Goal: Complete application form: Complete application form

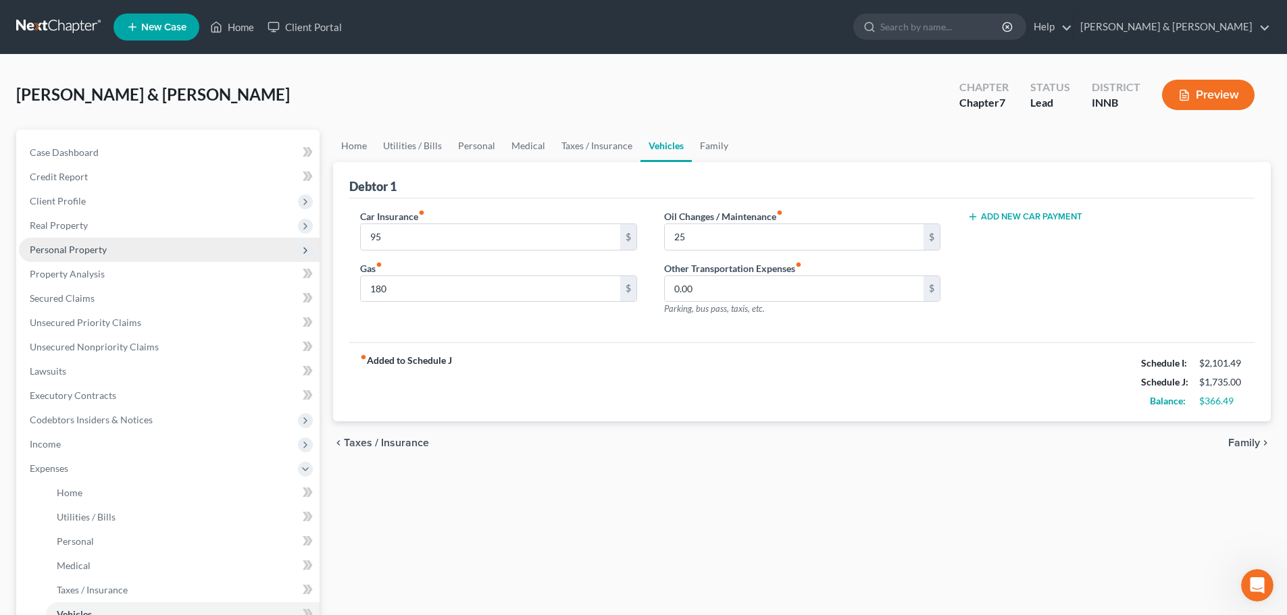
click at [49, 254] on span "Personal Property" at bounding box center [68, 249] width 77 height 11
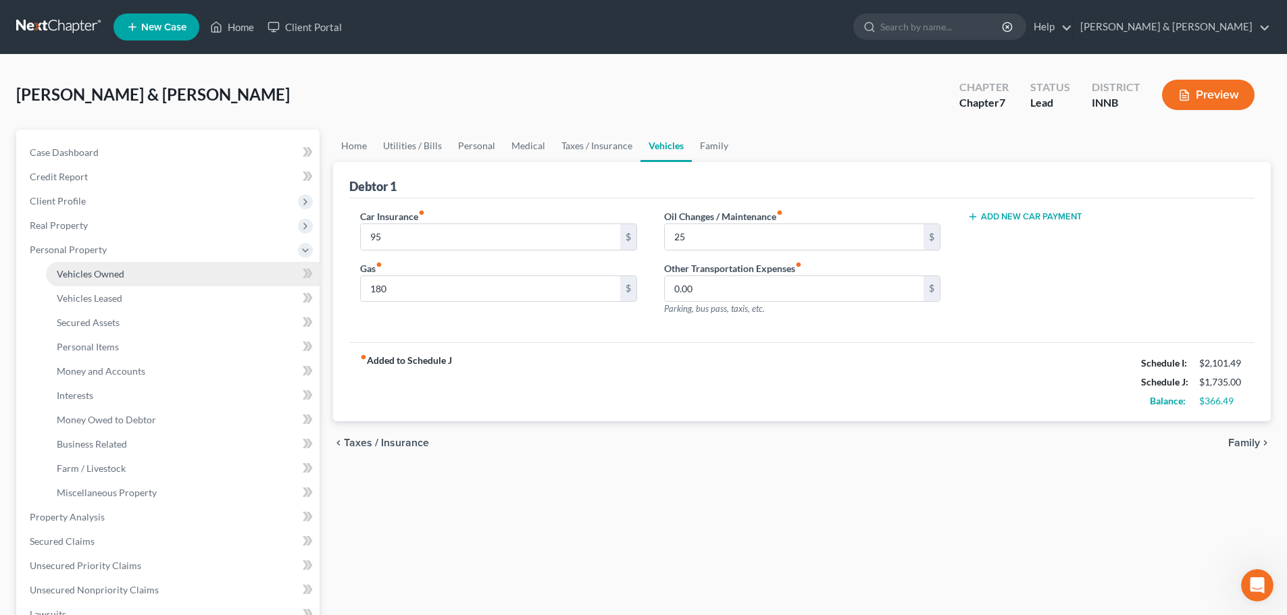
click at [57, 271] on span "Vehicles Owned" at bounding box center [91, 273] width 68 height 11
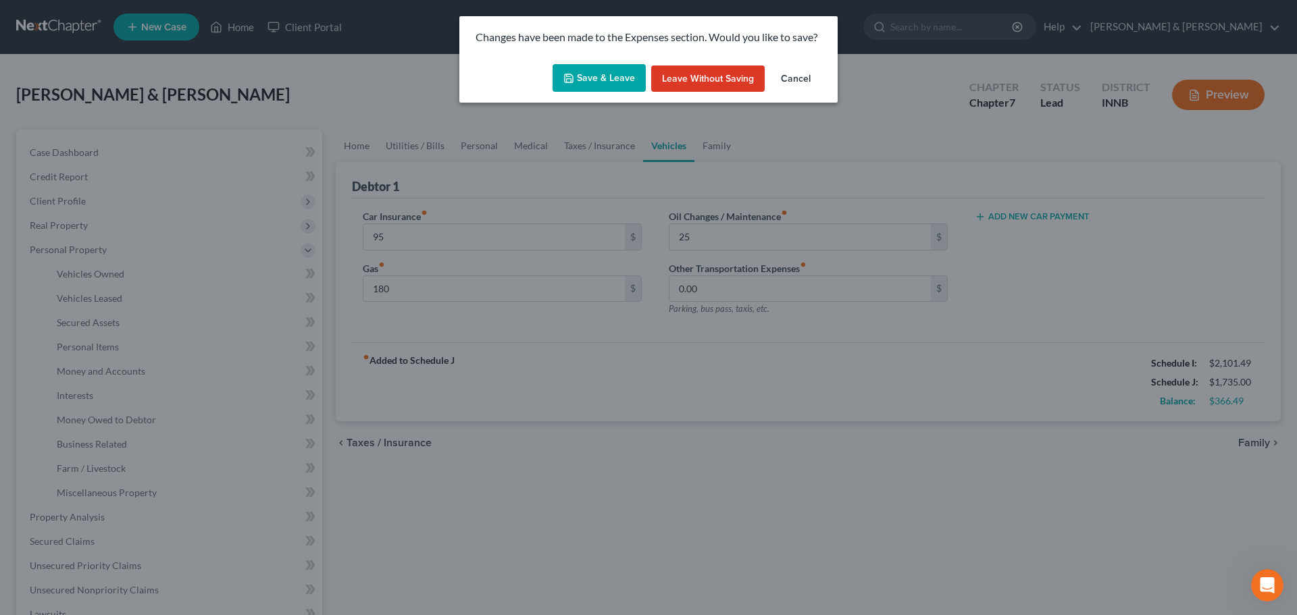
click at [592, 72] on button "Save & Leave" at bounding box center [599, 78] width 93 height 28
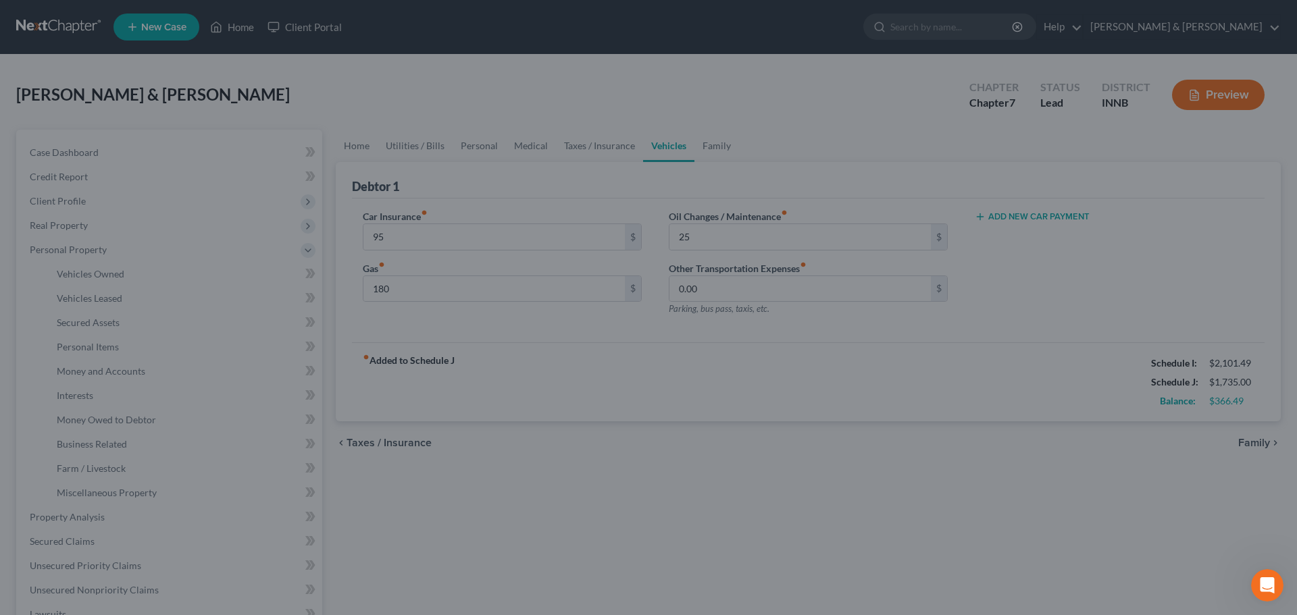
type input "95.00"
type input "180.00"
type input "25.00"
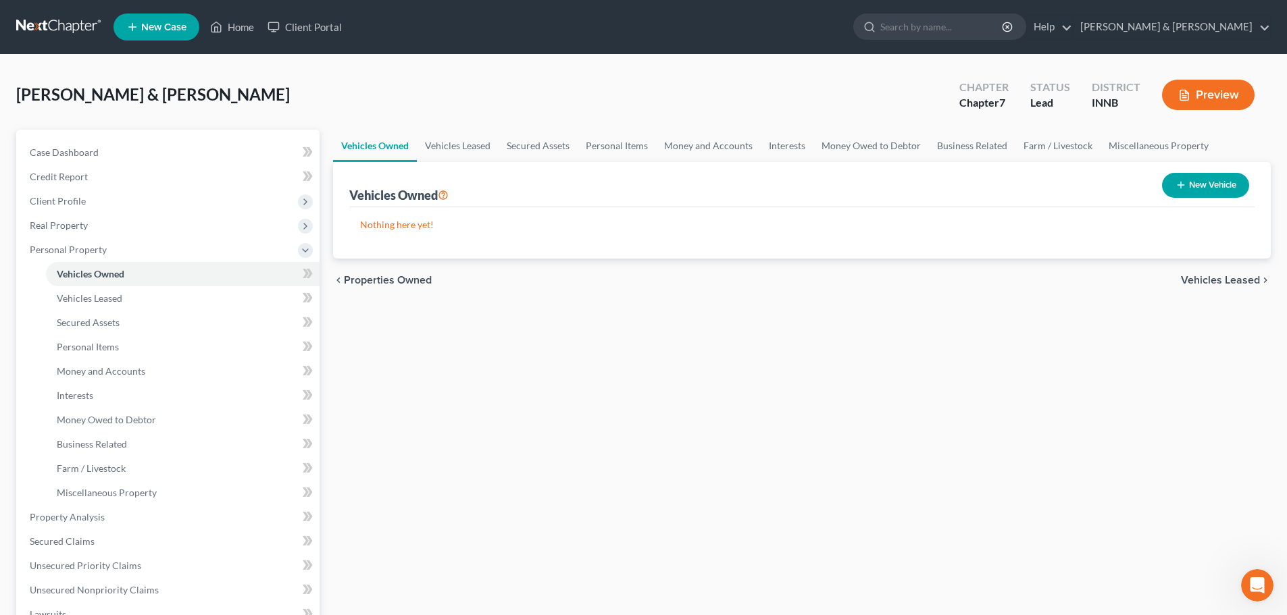
click at [1209, 188] on button "New Vehicle" at bounding box center [1205, 185] width 87 height 25
select select "0"
select select "2"
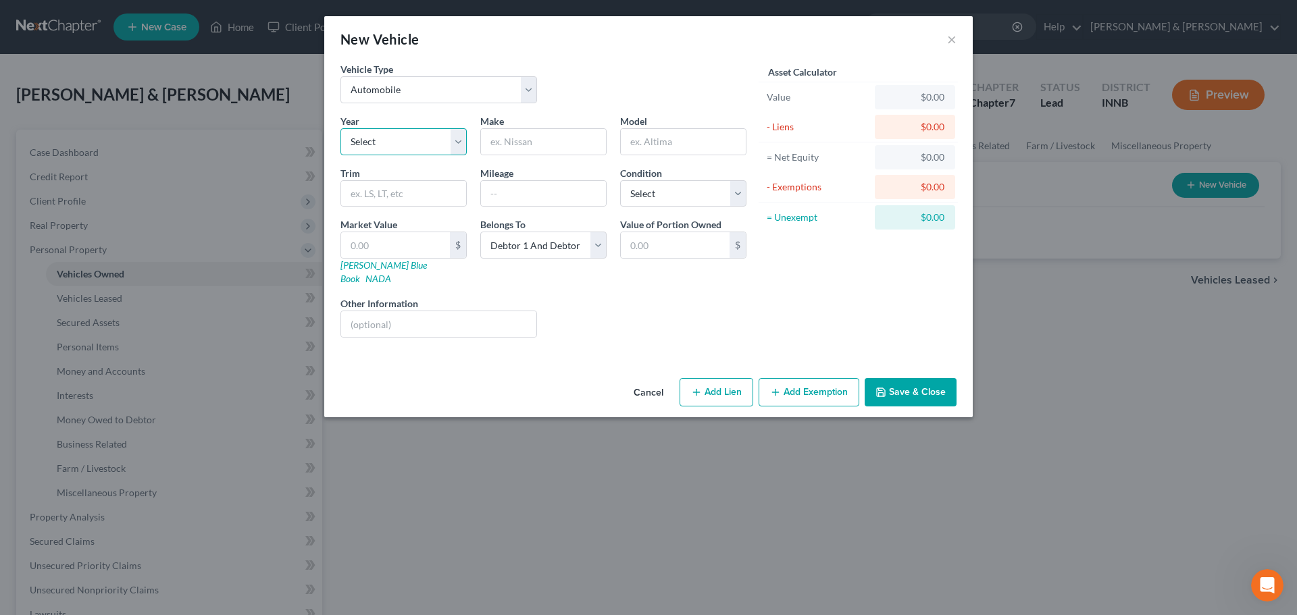
click at [380, 152] on select "Select 2026 2025 2024 2023 2022 2021 2020 2019 2018 2017 2016 2015 2014 2013 20…" at bounding box center [404, 141] width 126 height 27
select select "8"
click at [341, 128] on select "Select 2026 2025 2024 2023 2022 2021 2020 2019 2018 2017 2016 2015 2014 2013 20…" at bounding box center [404, 141] width 126 height 27
click at [507, 145] on input "text" at bounding box center [543, 142] width 125 height 26
type input "Jeep"
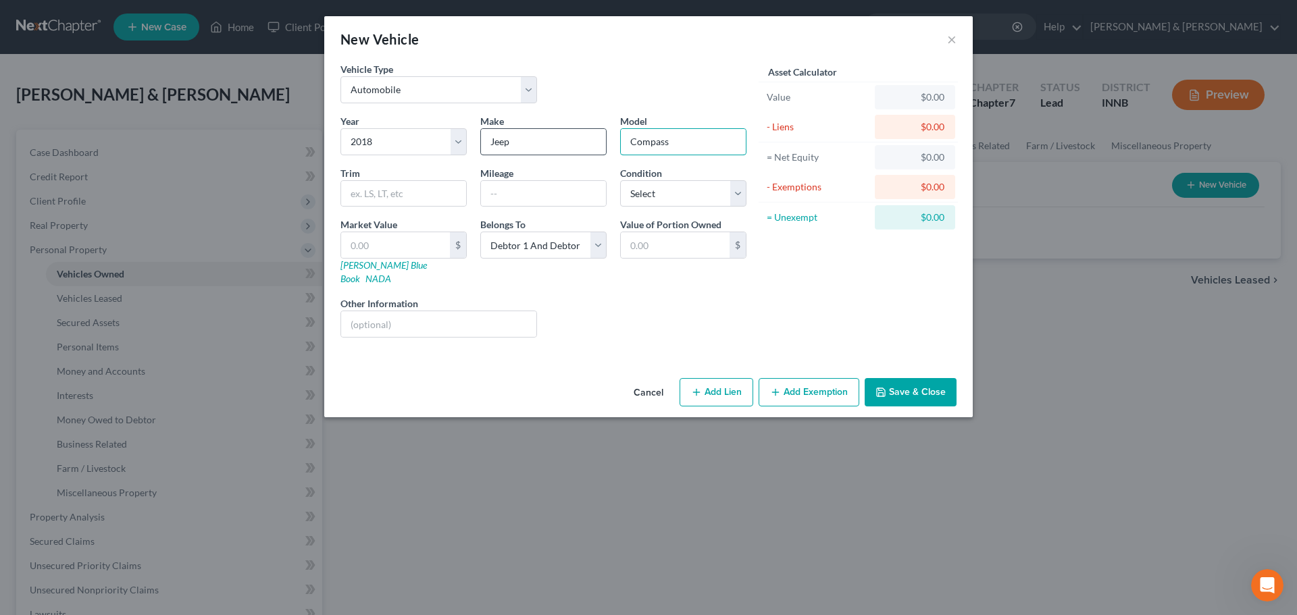
type input "Compass"
type input "84,000"
click at [711, 202] on select "Select Excellent Very Good Good Fair Poor" at bounding box center [683, 193] width 126 height 27
select select "2"
click at [620, 180] on select "Select Excellent Very Good Good Fair Poor" at bounding box center [683, 193] width 126 height 27
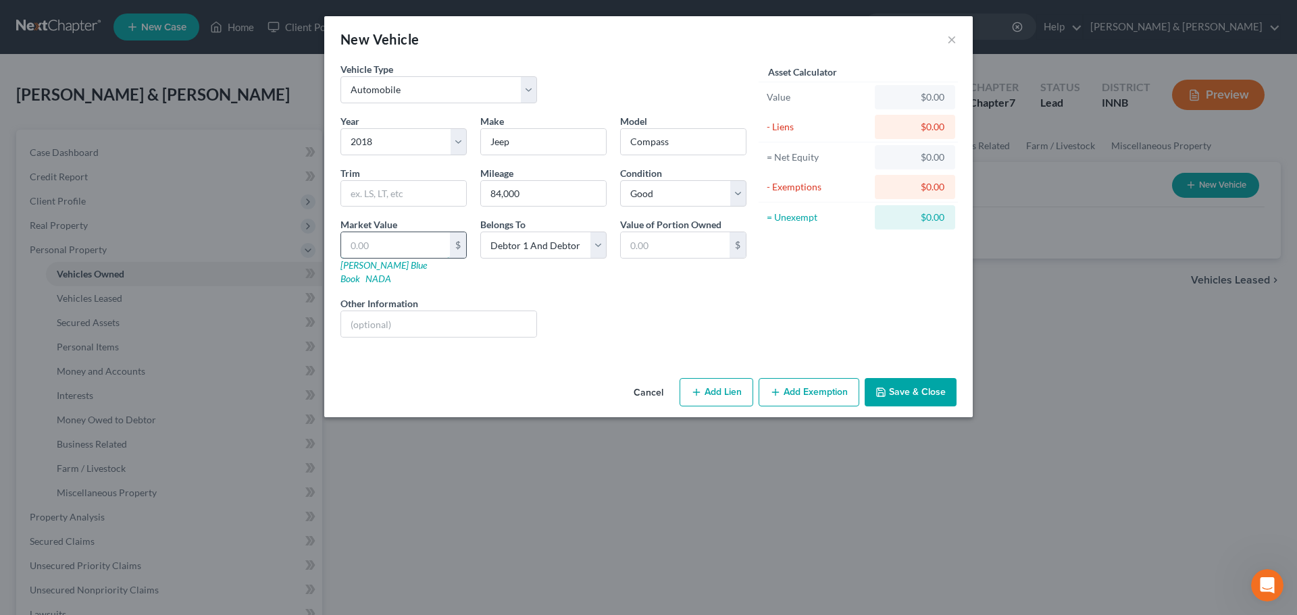
click at [432, 255] on input "text" at bounding box center [395, 245] width 109 height 26
click at [576, 297] on div "Liens Select" at bounding box center [649, 317] width 210 height 41
click at [391, 273] on link "NADA" at bounding box center [379, 278] width 26 height 11
click at [890, 378] on button "Save & Close" at bounding box center [911, 392] width 92 height 28
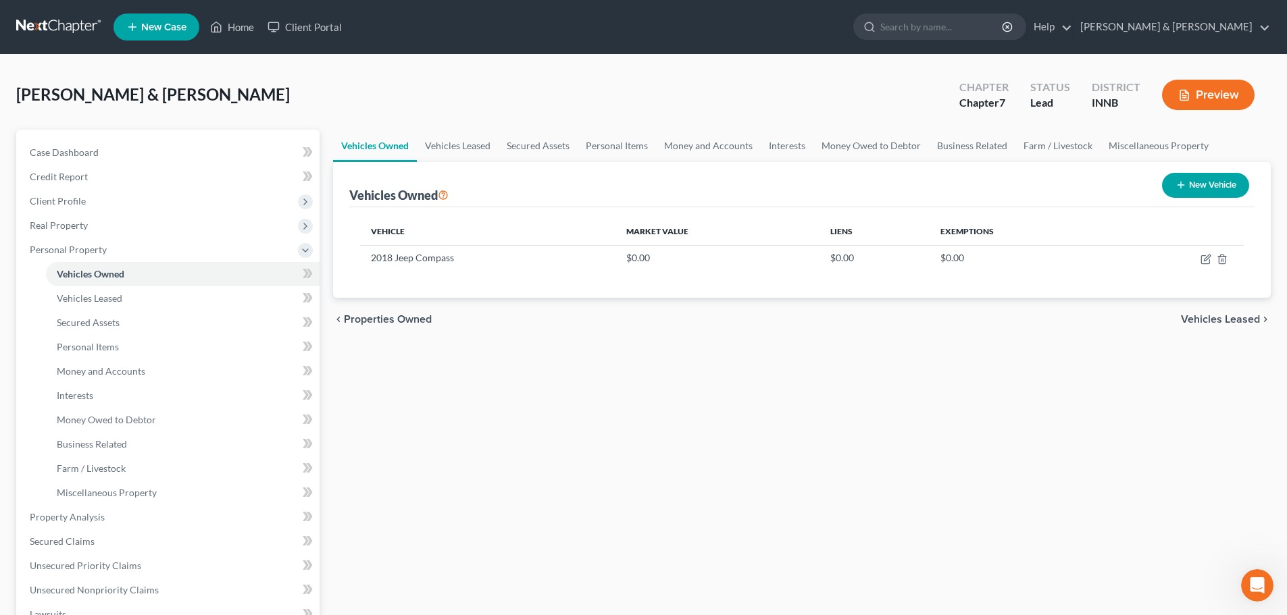
click at [1188, 314] on span "Vehicles Leased" at bounding box center [1220, 319] width 79 height 11
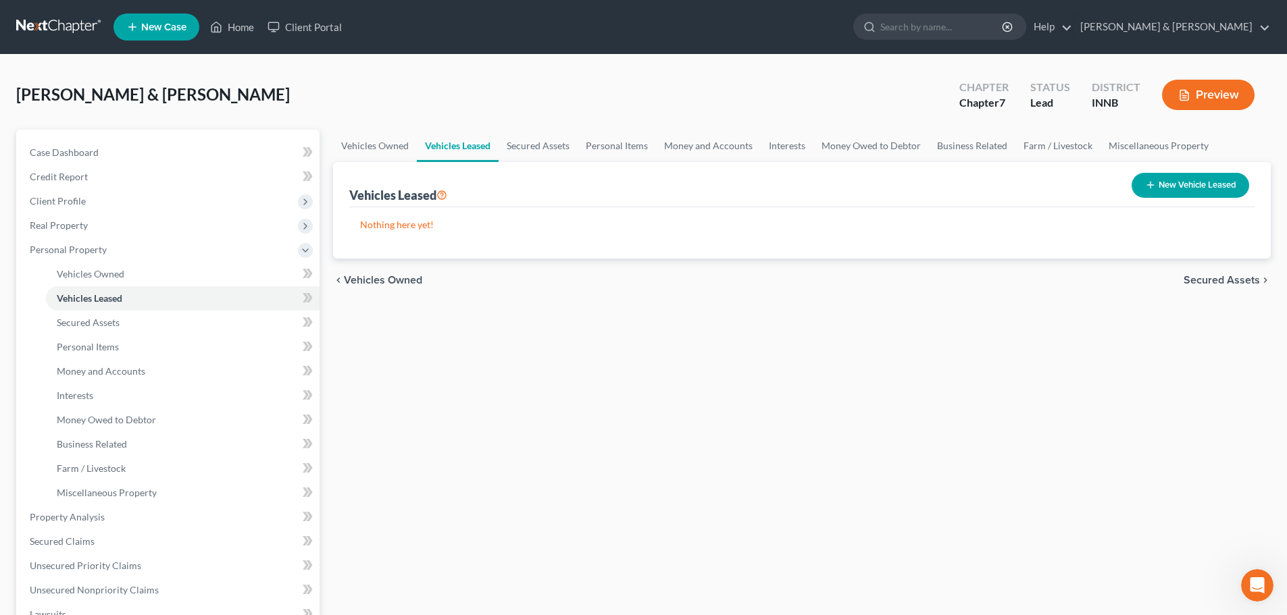
click at [1199, 282] on span "Secured Assets" at bounding box center [1222, 280] width 76 height 11
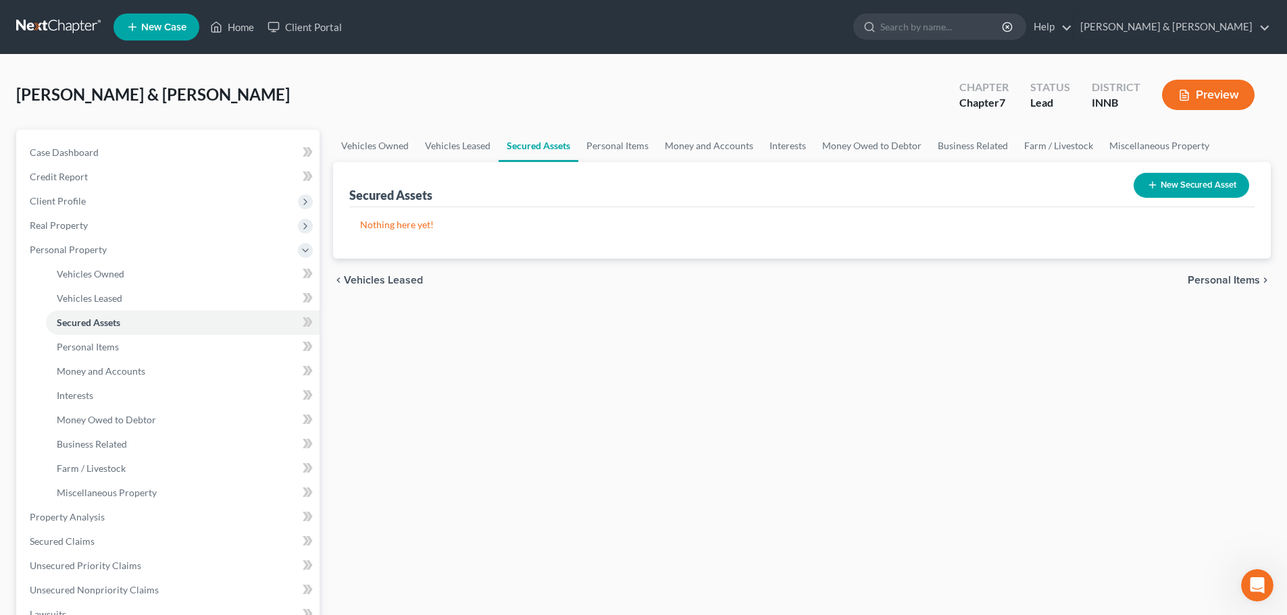
click at [1199, 282] on span "Personal Items" at bounding box center [1224, 280] width 72 height 11
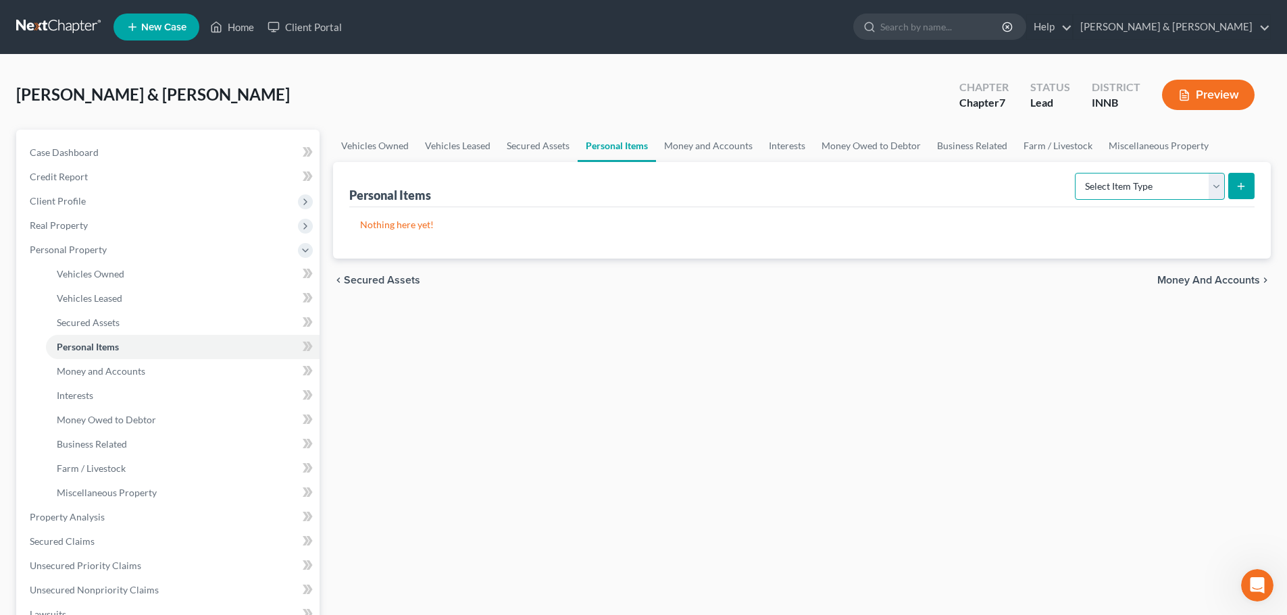
click at [1138, 182] on select "Select Item Type Clothing Collectibles Of Value Electronics Firearms Household …" at bounding box center [1150, 186] width 150 height 27
click at [1076, 173] on select "Select Item Type Clothing Collectibles Of Value Electronics Firearms Household …" at bounding box center [1150, 186] width 150 height 27
click at [1121, 220] on p "Nothing here yet!" at bounding box center [802, 225] width 884 height 14
click at [1217, 186] on select "Select Item Type Clothing Collectibles Of Value Electronics Firearms Household …" at bounding box center [1150, 186] width 150 height 27
select select "clothing"
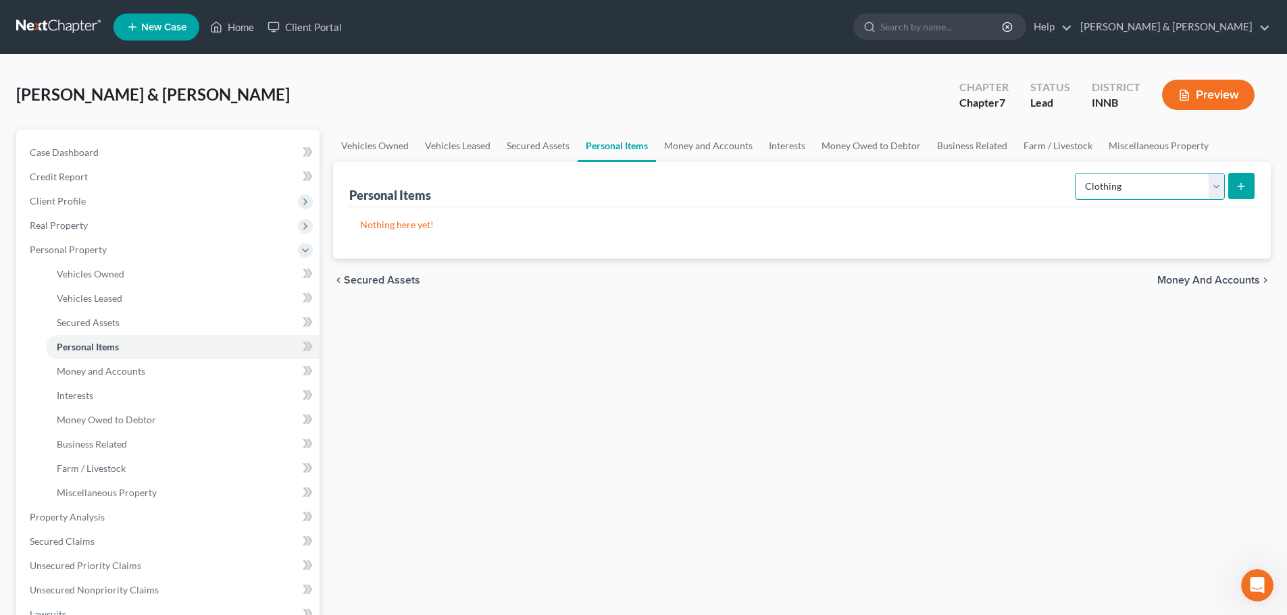
click at [1076, 173] on select "Select Item Type Clothing Collectibles Of Value Electronics Firearms Household …" at bounding box center [1150, 186] width 150 height 27
click at [1236, 189] on icon "submit" at bounding box center [1241, 186] width 11 height 11
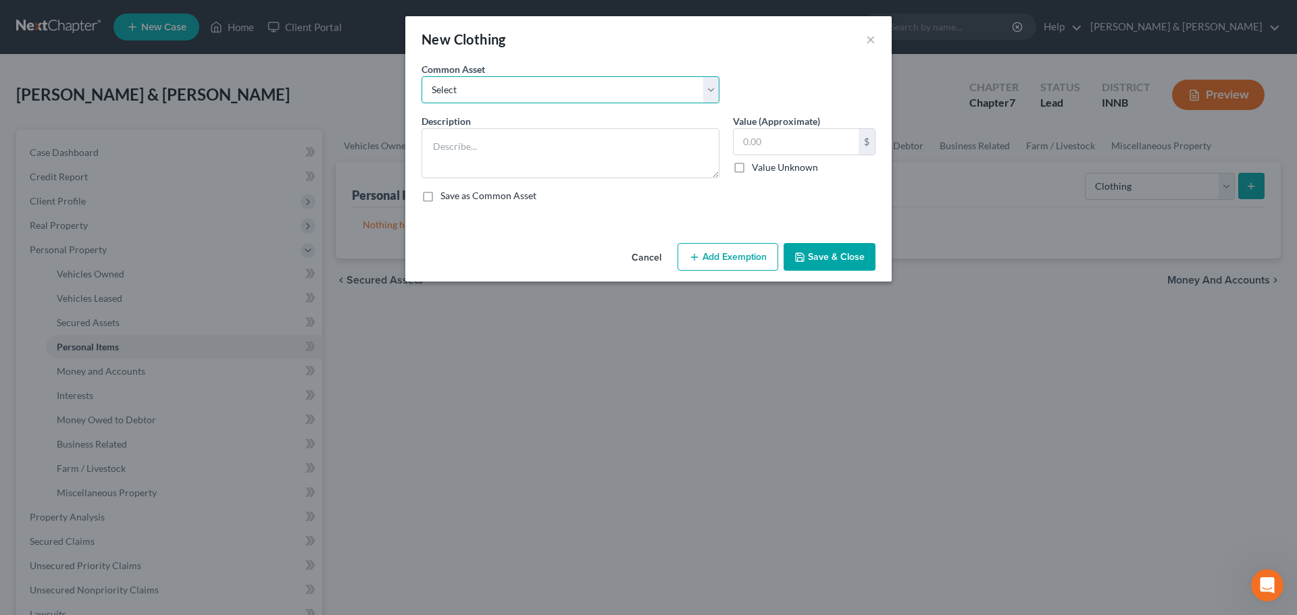
click at [493, 82] on select "Select clothing and accessories" at bounding box center [571, 89] width 298 height 27
select select "0"
click at [422, 76] on select "Select clothing and accessories" at bounding box center [571, 89] width 298 height 27
type textarea "clothing and accessories"
click at [741, 135] on input "100.00" at bounding box center [796, 142] width 125 height 26
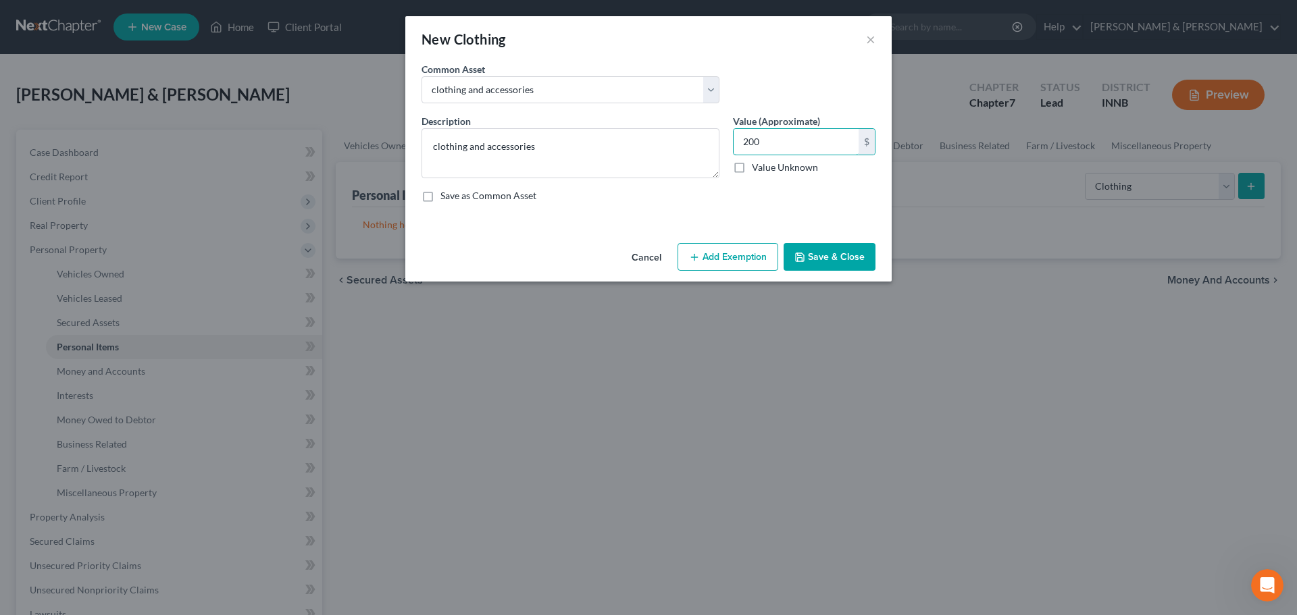
type input "200"
click at [738, 253] on button "Add Exemption" at bounding box center [728, 257] width 101 height 28
select select "2"
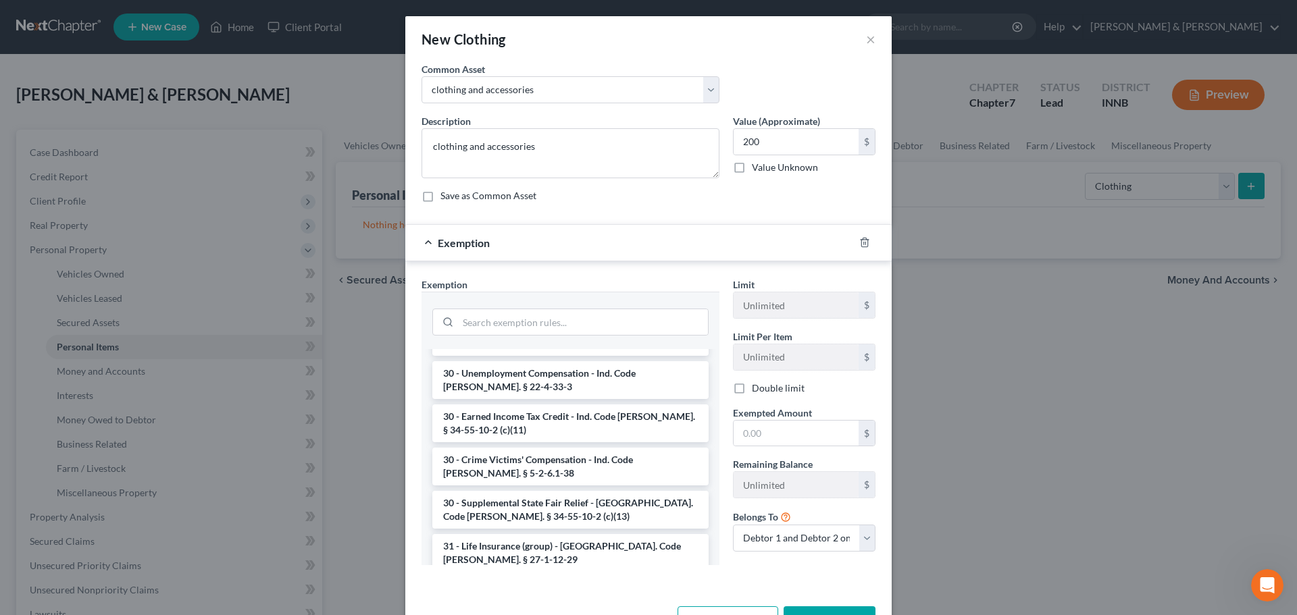
scroll to position [1216, 0]
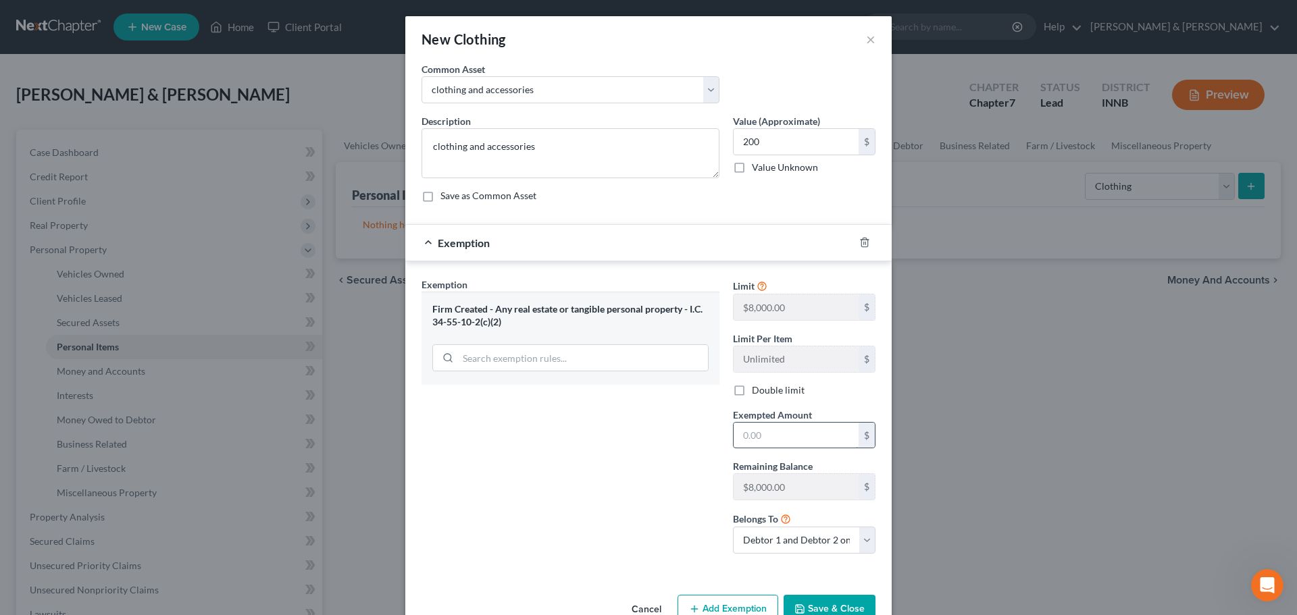
click at [768, 436] on input "text" at bounding box center [796, 436] width 125 height 26
type input "200"
click at [752, 388] on label "Double limit" at bounding box center [778, 391] width 53 height 14
click at [757, 388] on input "Double limit" at bounding box center [761, 388] width 9 height 9
checkbox input "true"
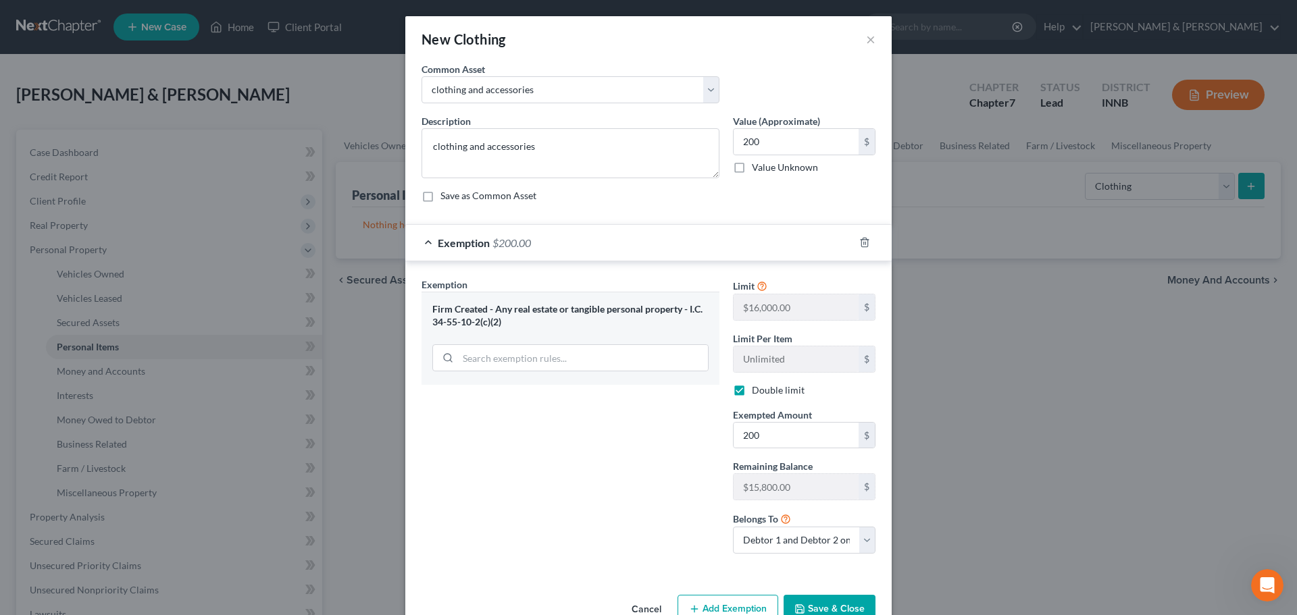
click at [824, 602] on button "Save & Close" at bounding box center [830, 609] width 92 height 28
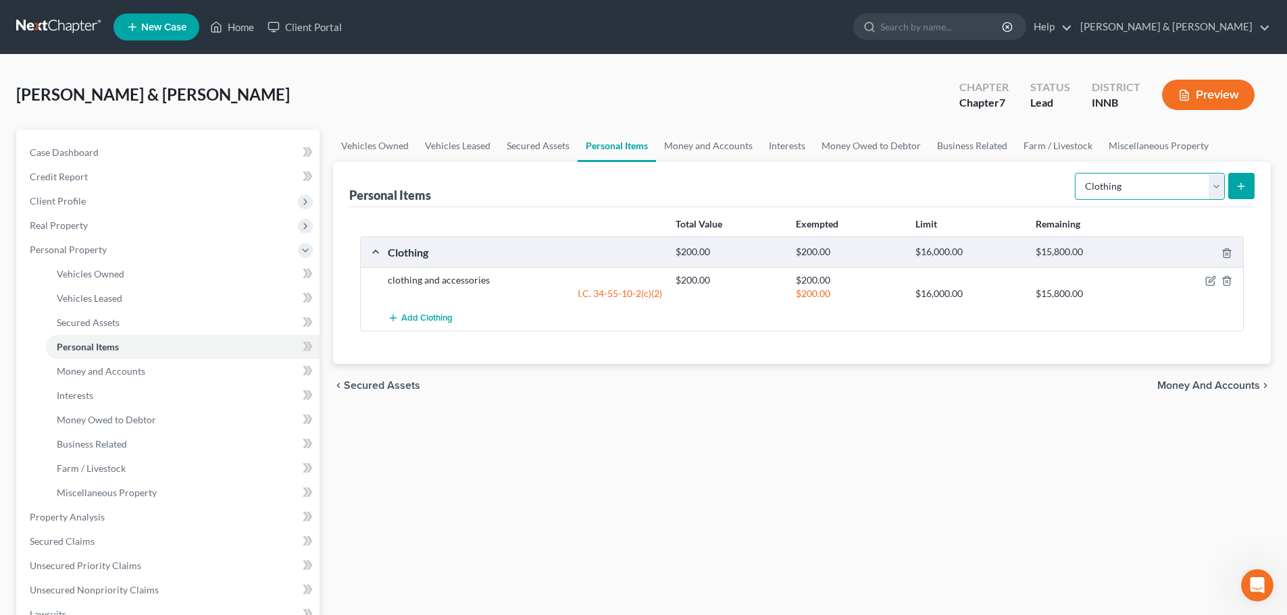
click at [1192, 189] on select "Select Item Type Clothing Collectibles Of Value Electronics Firearms Household …" at bounding box center [1150, 186] width 150 height 27
select select "electronics"
click at [1076, 173] on select "Select Item Type Clothing Collectibles Of Value Electronics Firearms Household …" at bounding box center [1150, 186] width 150 height 27
click at [1247, 183] on button "submit" at bounding box center [1241, 186] width 26 height 26
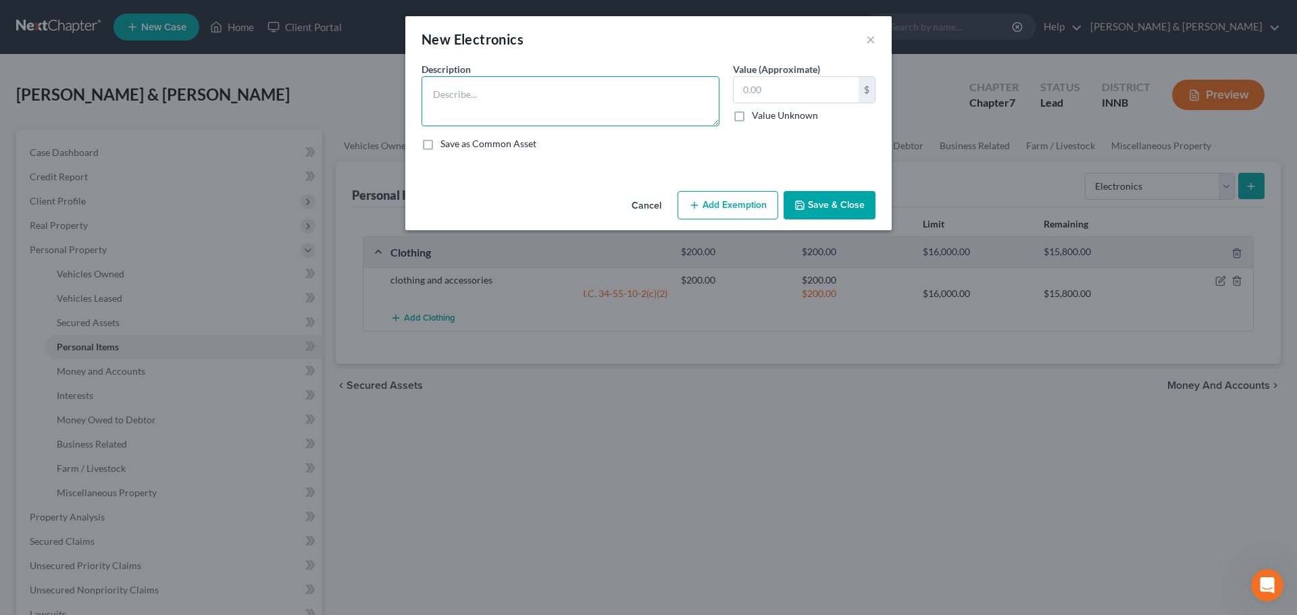
click at [447, 100] on textarea at bounding box center [571, 101] width 298 height 50
type textarea "laptop, cell phones, accessories"
type input "500"
click at [703, 215] on button "Add Exemption" at bounding box center [728, 205] width 101 height 28
select select "2"
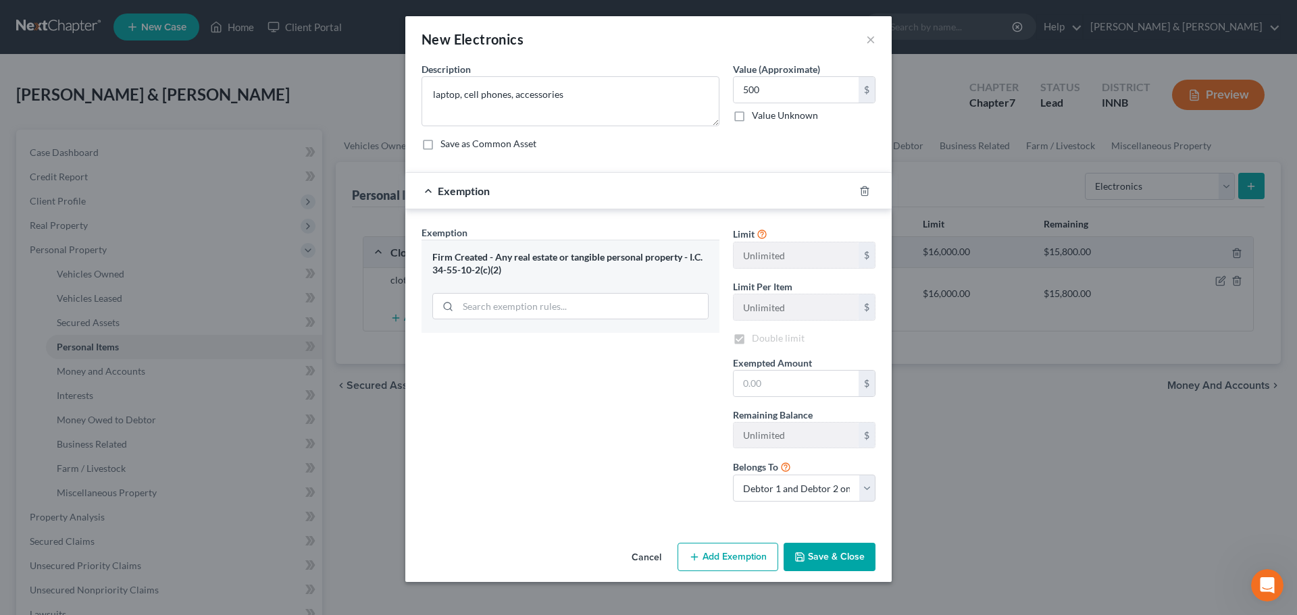
checkbox input "true"
click at [763, 380] on input "text" at bounding box center [796, 384] width 125 height 26
type input "500"
click at [817, 555] on button "Save & Close" at bounding box center [830, 557] width 92 height 28
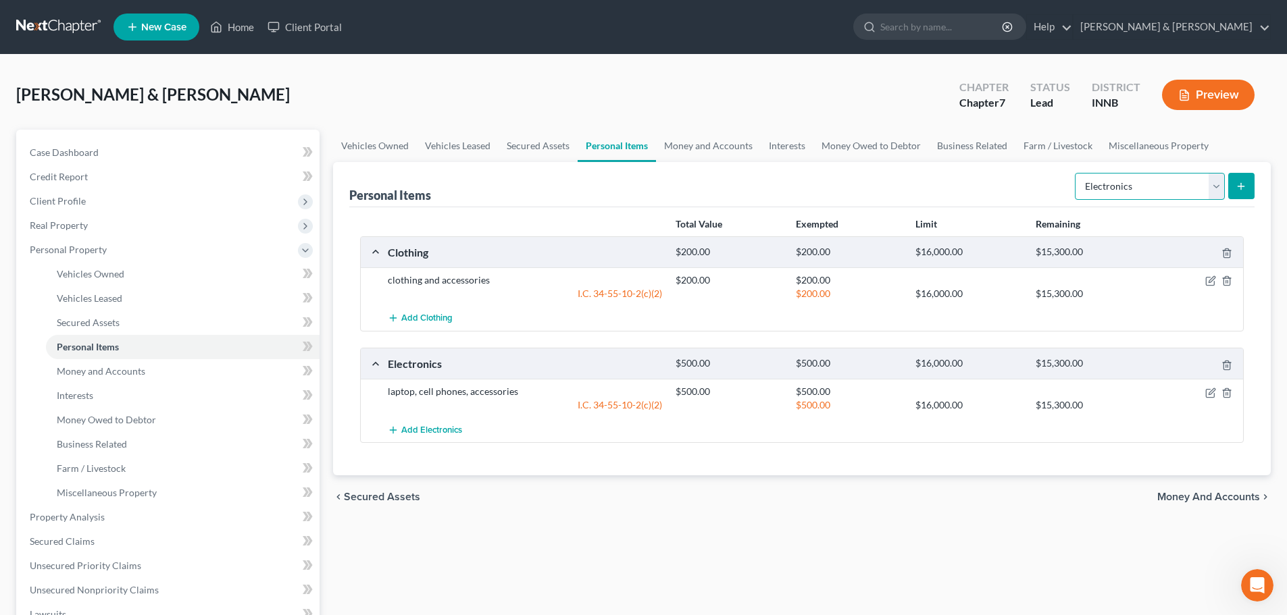
click at [1217, 188] on select "Select Item Type Clothing Collectibles Of Value Electronics Firearms Household …" at bounding box center [1150, 186] width 150 height 27
select select "household_goods"
click at [1076, 173] on select "Select Item Type Clothing Collectibles Of Value Electronics Firearms Household …" at bounding box center [1150, 186] width 150 height 27
click at [1249, 191] on button "submit" at bounding box center [1241, 186] width 26 height 26
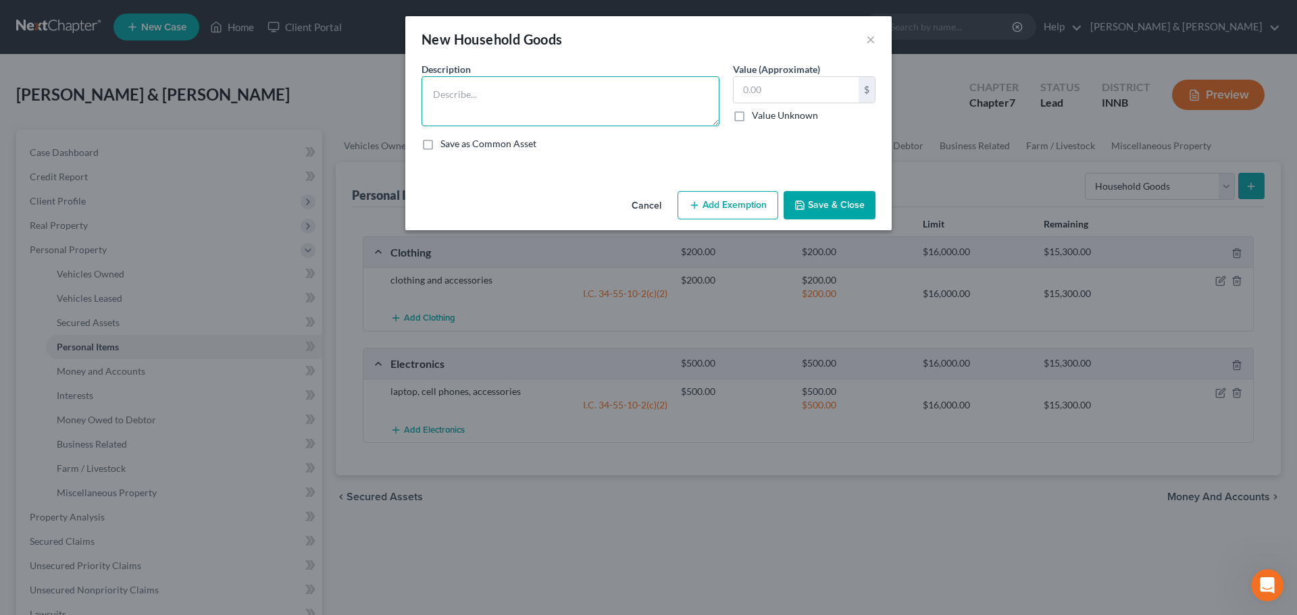
click at [540, 89] on textarea at bounding box center [571, 101] width 298 height 50
type textarea "beds, living room furniture, misc kitchen items, etc"
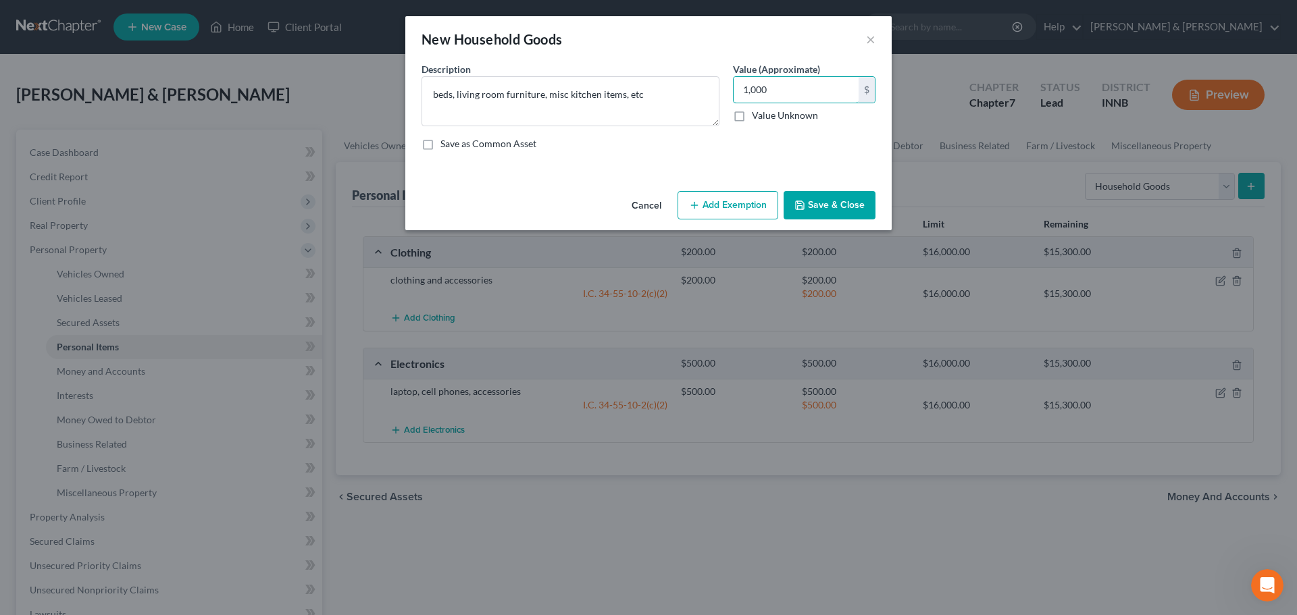
type input "1,000"
click at [736, 211] on button "Add Exemption" at bounding box center [728, 205] width 101 height 28
select select "2"
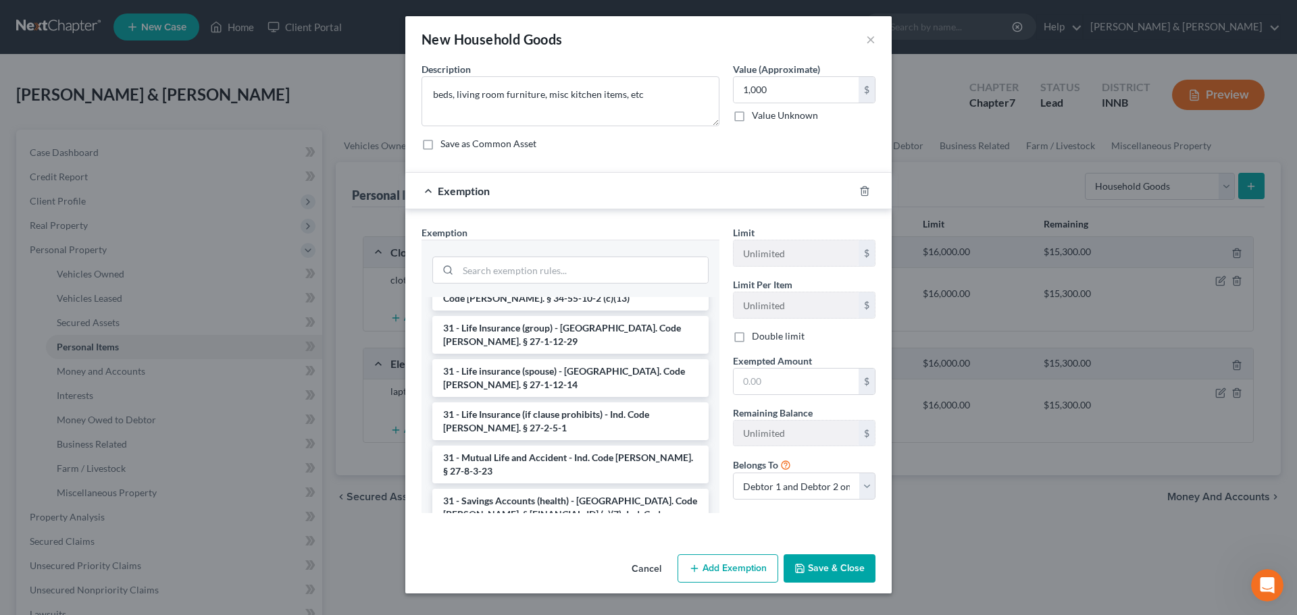
checkbox input "true"
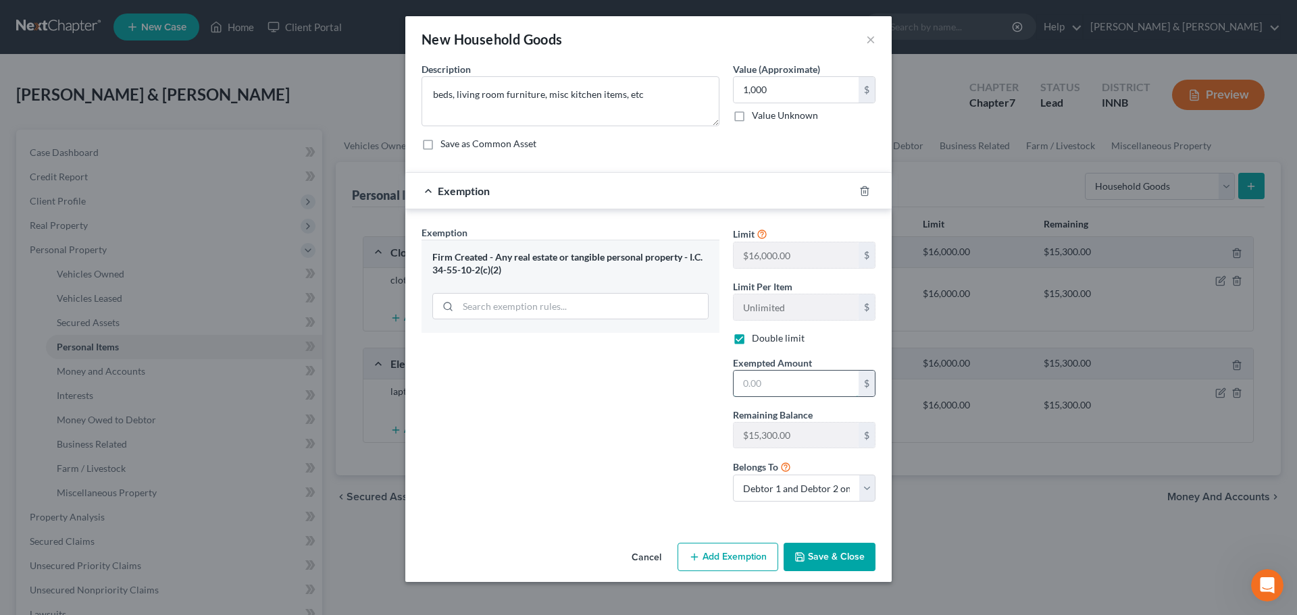
click at [783, 393] on input "text" at bounding box center [796, 384] width 125 height 26
type input "1,000"
click at [828, 561] on button "Save & Close" at bounding box center [830, 557] width 92 height 28
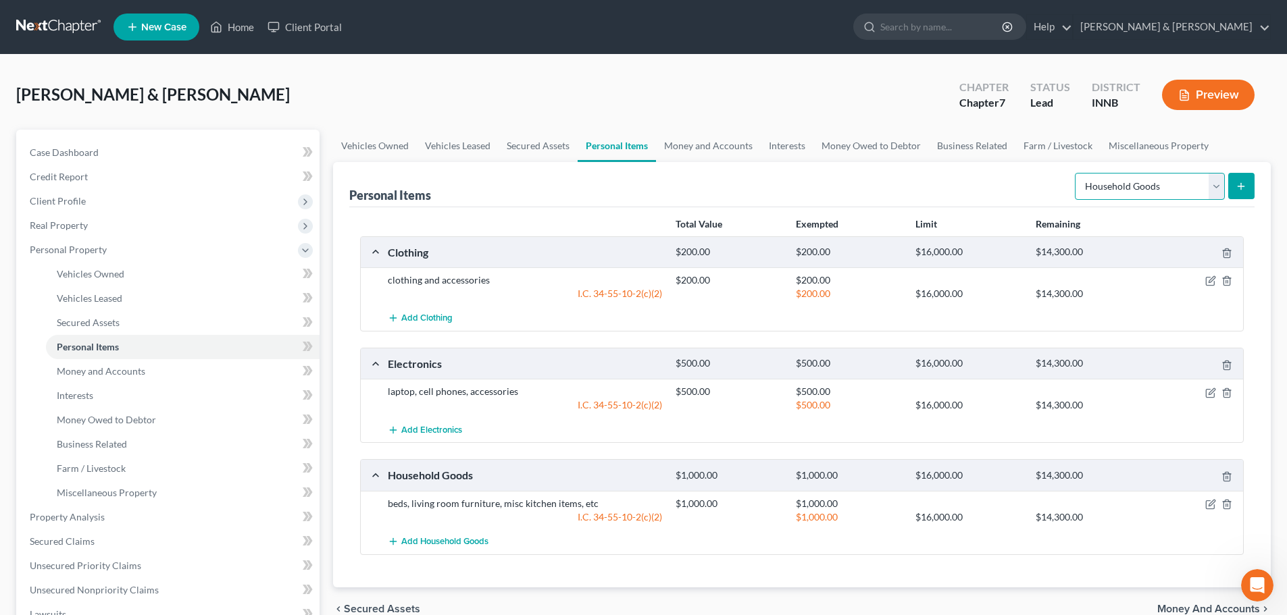
click at [1219, 193] on select "Select Item Type Clothing Collectibles Of Value Electronics Firearms Household …" at bounding box center [1150, 186] width 150 height 27
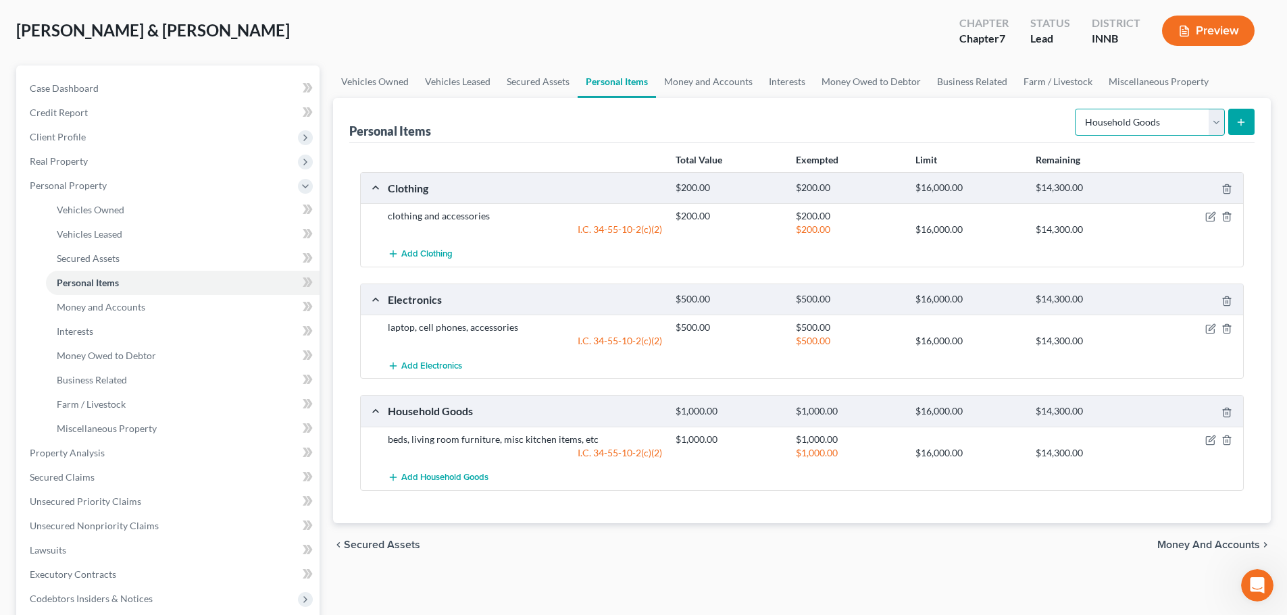
scroll to position [135, 0]
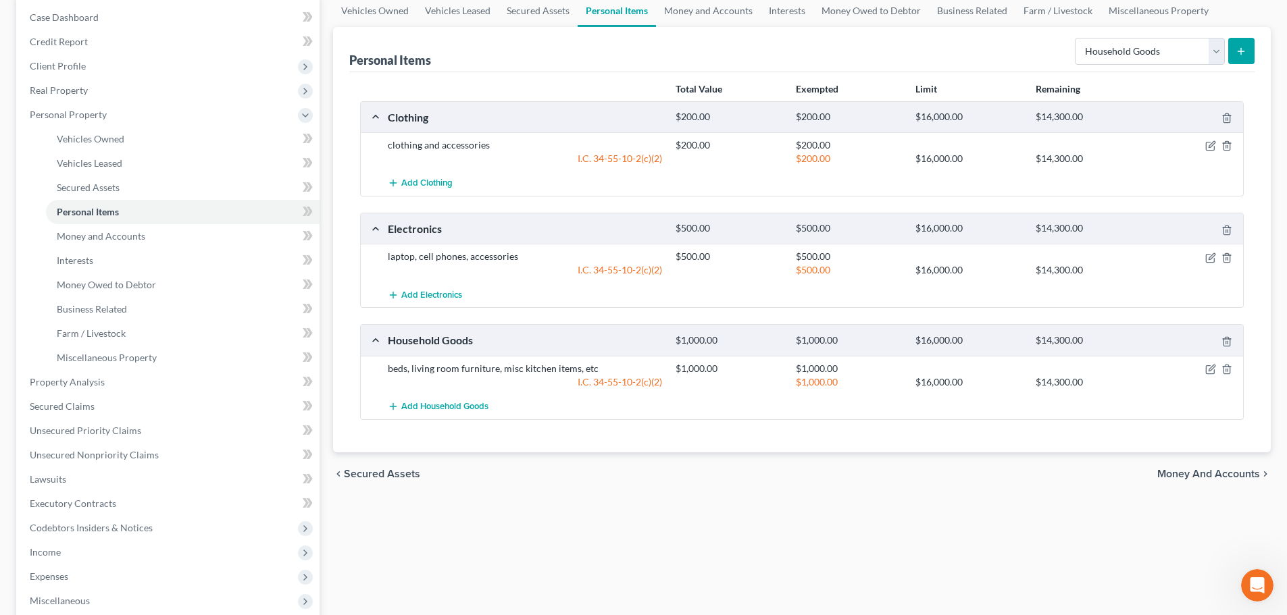
click at [1198, 477] on span "Money and Accounts" at bounding box center [1208, 474] width 103 height 11
